Goal: Information Seeking & Learning: Learn about a topic

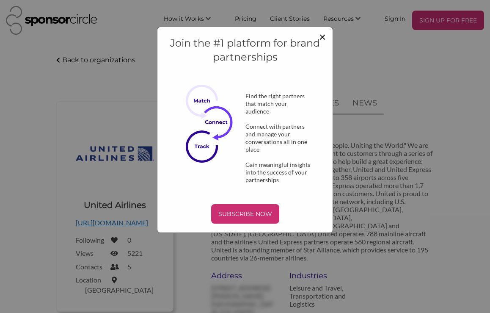
click at [323, 36] on span "×" at bounding box center [322, 36] width 7 height 14
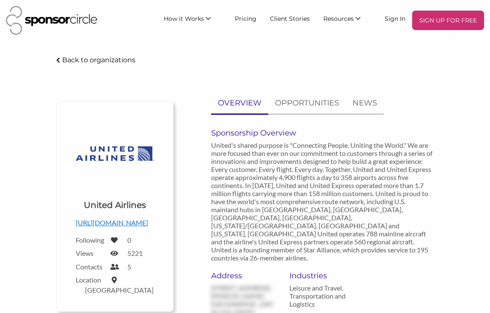
scroll to position [39, 0]
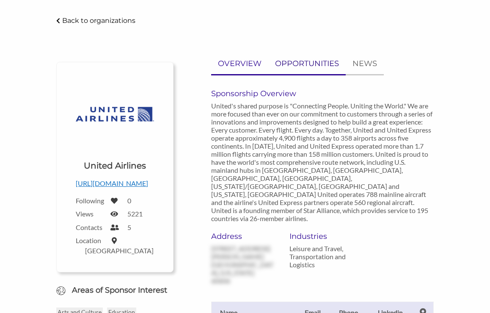
click at [313, 62] on p "OPPORTUNITIES" at bounding box center [307, 64] width 64 height 12
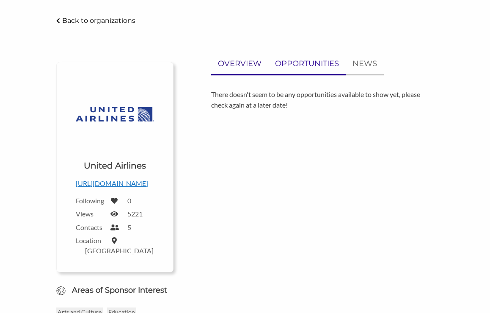
click at [254, 69] on p "OVERVIEW" at bounding box center [240, 64] width 44 height 12
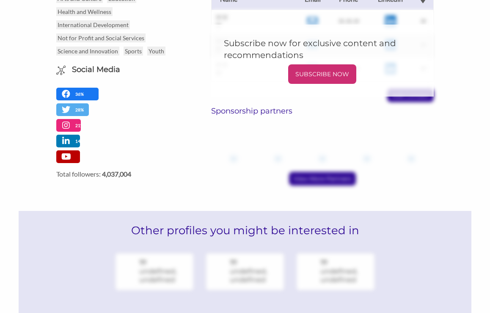
scroll to position [0, 0]
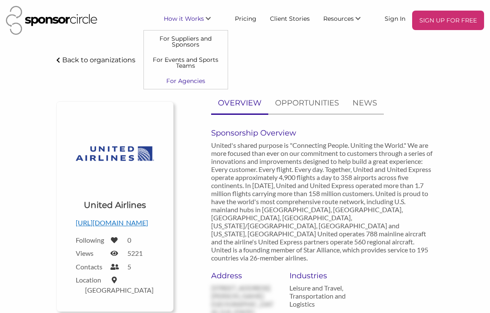
click at [199, 81] on link "For Agencies" at bounding box center [186, 80] width 84 height 15
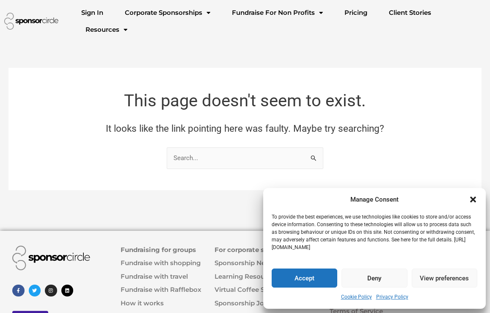
click at [473, 198] on icon "Close dialogue" at bounding box center [473, 199] width 8 height 8
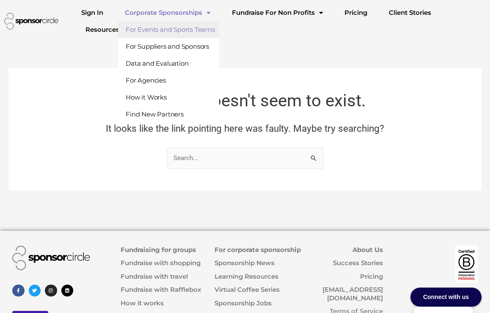
click at [176, 31] on link "For Events and Sports Teams" at bounding box center [168, 29] width 101 height 17
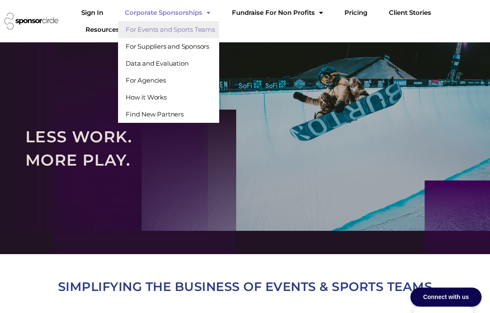
click at [197, 13] on link "Corporate Sponsorships" at bounding box center [167, 12] width 99 height 17
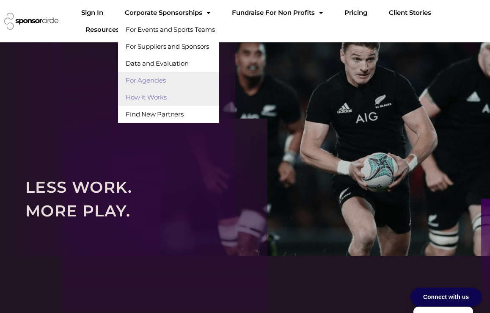
click at [176, 83] on link "For Agencies" at bounding box center [168, 80] width 101 height 17
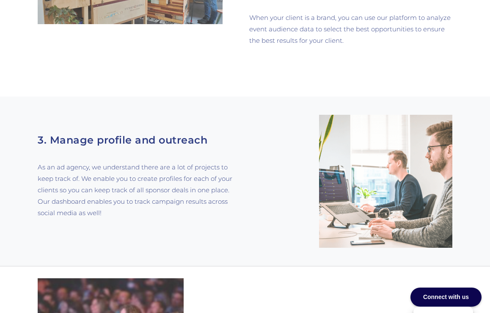
scroll to position [888, 0]
